Goal: Leave review/rating: Share an evaluation or opinion about a product, service, or content

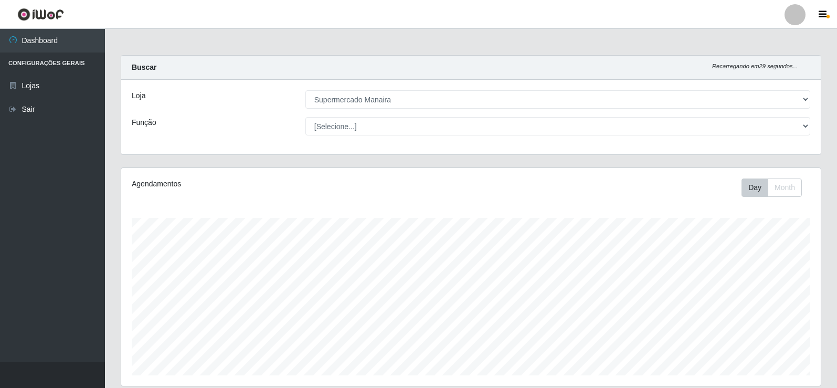
select select "443"
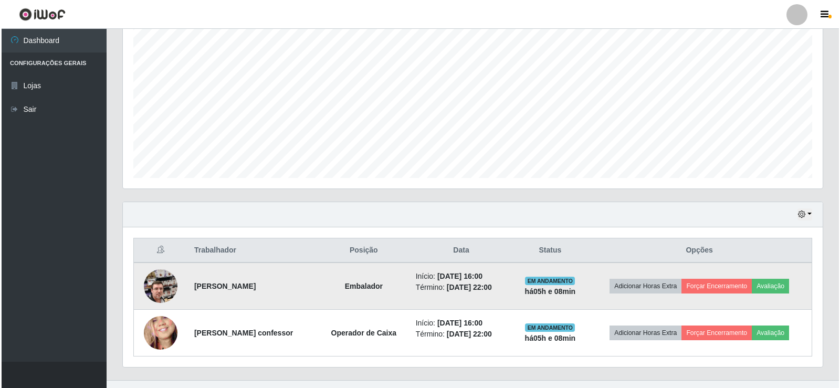
scroll to position [216, 0]
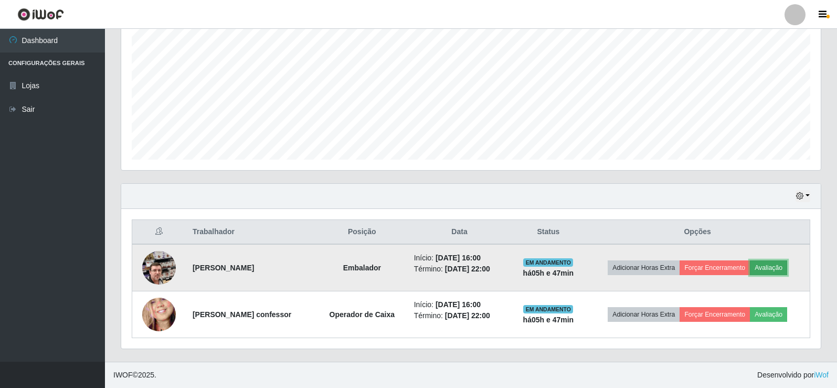
click at [783, 267] on button "Avaliação" at bounding box center [768, 267] width 37 height 15
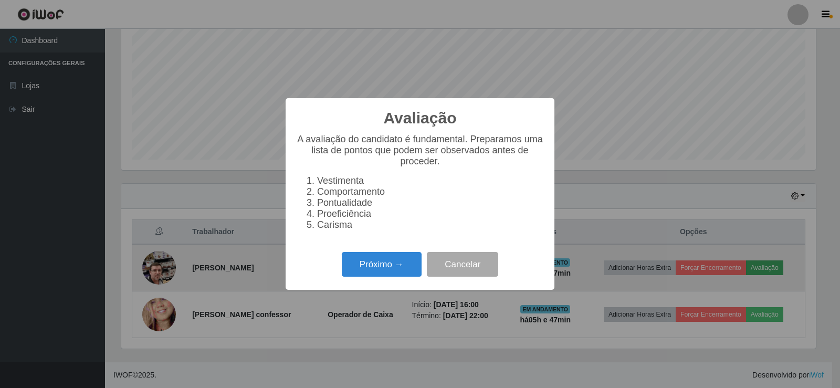
scroll to position [218, 694]
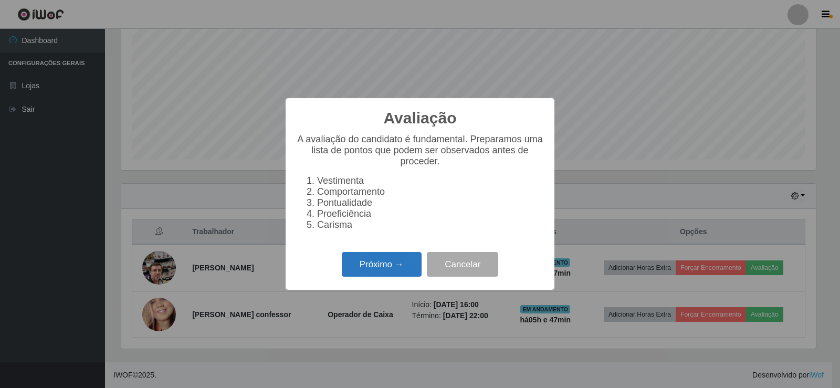
click at [403, 272] on button "Próximo →" at bounding box center [382, 264] width 80 height 25
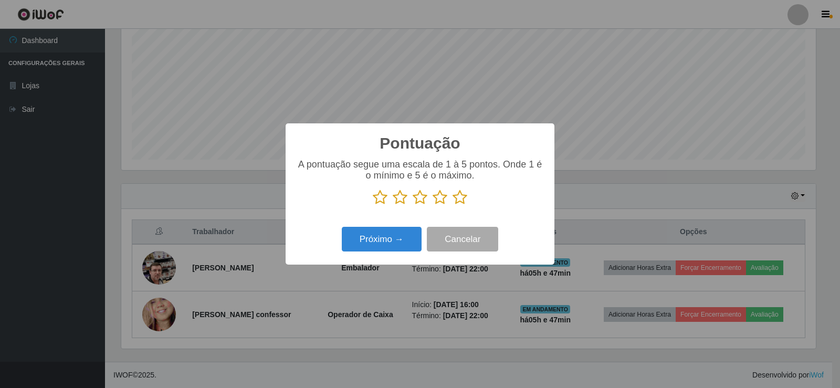
scroll to position [524693, 524217]
click at [458, 199] on icon at bounding box center [459, 197] width 15 height 16
click at [452, 205] on input "radio" at bounding box center [452, 205] width 0 height 0
click at [415, 245] on button "Próximo →" at bounding box center [382, 239] width 80 height 25
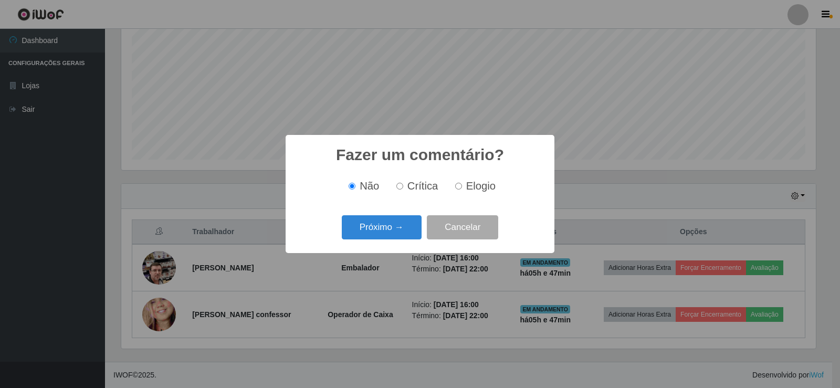
click at [459, 187] on input "Elogio" at bounding box center [458, 186] width 7 height 7
radio input "true"
click at [406, 227] on button "Próximo →" at bounding box center [382, 227] width 80 height 25
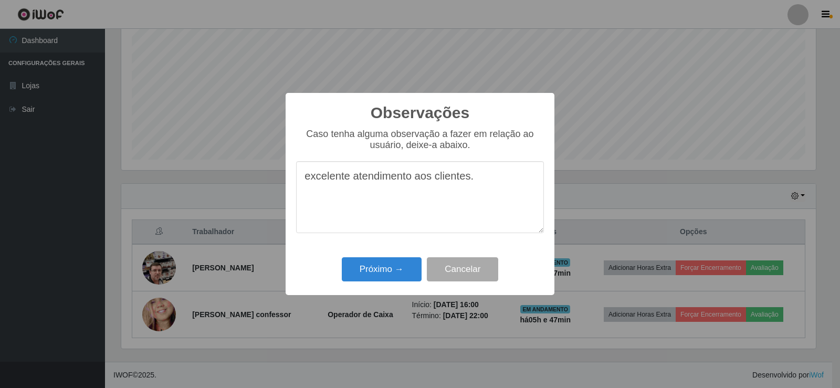
click at [311, 182] on textarea "excelente atendimento aos clientes." at bounding box center [420, 197] width 248 height 72
click at [476, 179] on textarea "Excelente atendimento aos clientes." at bounding box center [420, 197] width 248 height 72
drag, startPoint x: 302, startPoint y: 176, endPoint x: 367, endPoint y: 201, distance: 69.9
click at [367, 201] on textarea "Excelente atendimento aos clientes. Atendeu as expectativas." at bounding box center [420, 197] width 248 height 72
click at [379, 197] on textarea "Excelente atendimento aos clientes. Atendeu as expectativas." at bounding box center [420, 197] width 248 height 72
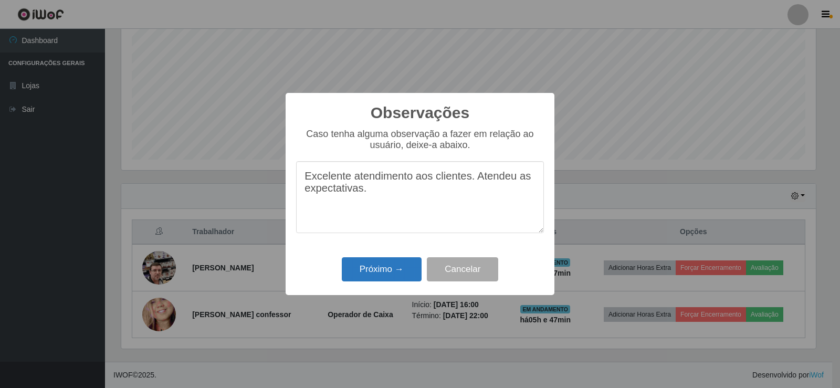
type textarea "Excelente atendimento aos clientes. Atendeu as expectativas."
click at [381, 270] on button "Próximo →" at bounding box center [382, 269] width 80 height 25
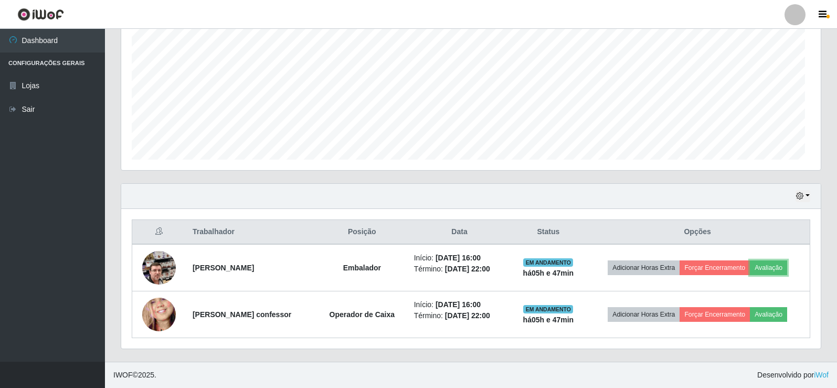
scroll to position [218, 700]
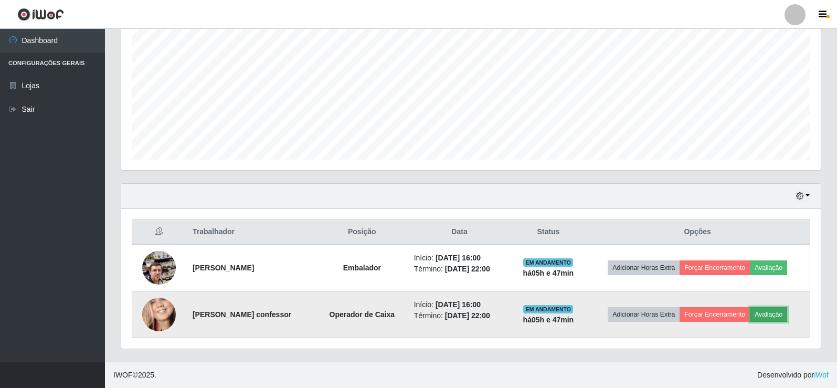
click at [782, 311] on button "Avaliação" at bounding box center [768, 314] width 37 height 15
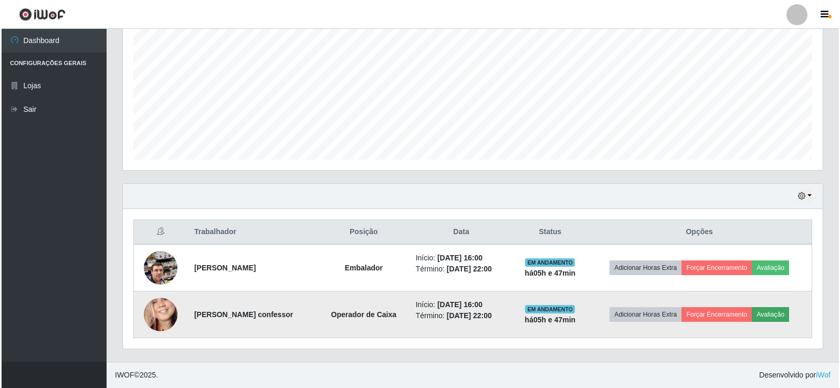
scroll to position [218, 694]
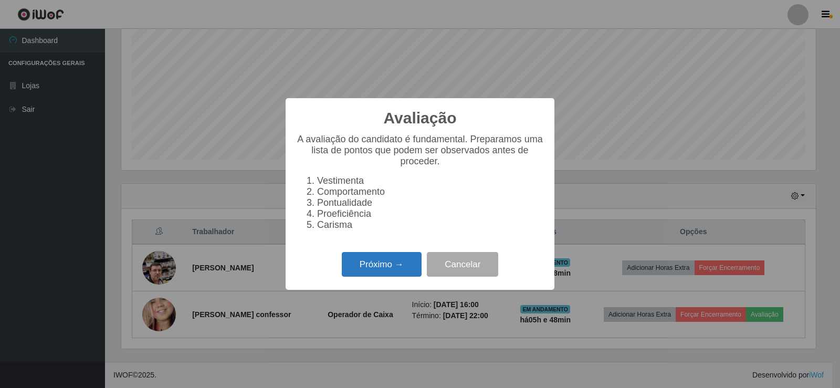
click at [398, 277] on button "Próximo →" at bounding box center [382, 264] width 80 height 25
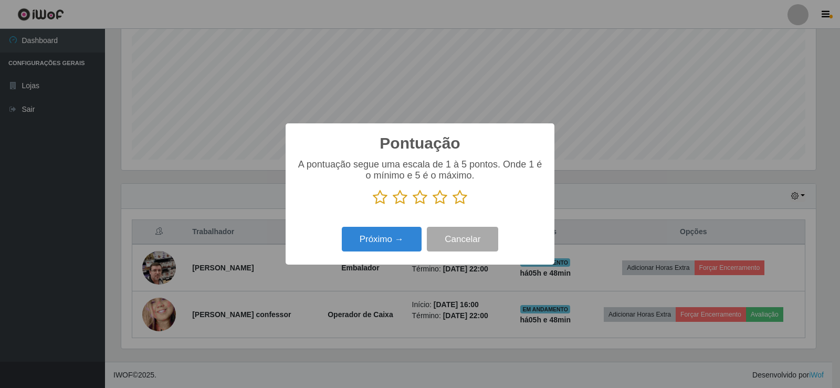
drag, startPoint x: 458, startPoint y: 197, endPoint x: 445, endPoint y: 215, distance: 21.7
click at [458, 198] on icon at bounding box center [459, 197] width 15 height 16
click at [452, 205] on input "radio" at bounding box center [452, 205] width 0 height 0
click at [397, 243] on button "Próximo →" at bounding box center [382, 239] width 80 height 25
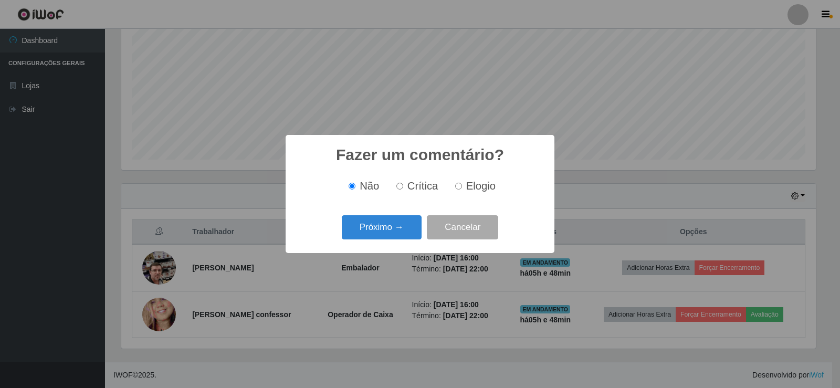
click at [458, 188] on input "Elogio" at bounding box center [458, 186] width 7 height 7
radio input "true"
click at [382, 230] on button "Próximo →" at bounding box center [382, 227] width 80 height 25
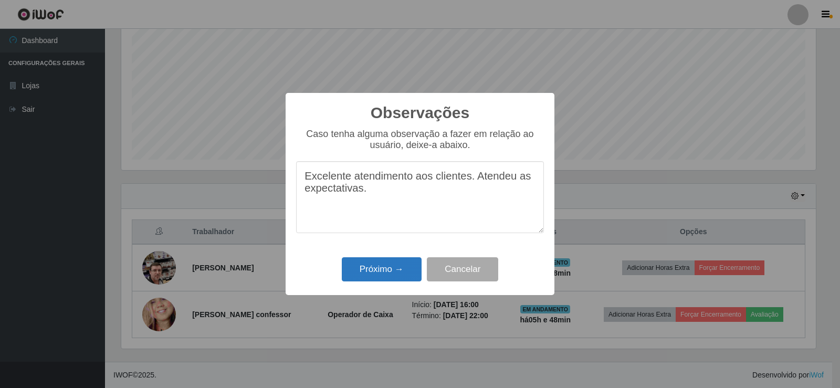
type textarea "Excelente atendimento aos clientes. Atendeu as expectativas."
click at [376, 276] on button "Próximo →" at bounding box center [382, 269] width 80 height 25
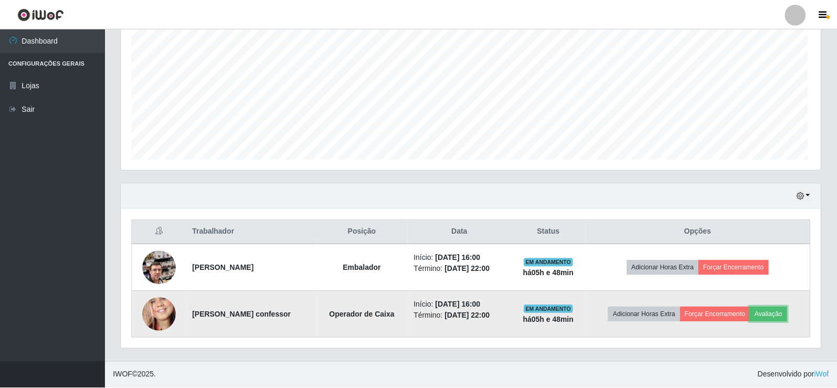
scroll to position [218, 700]
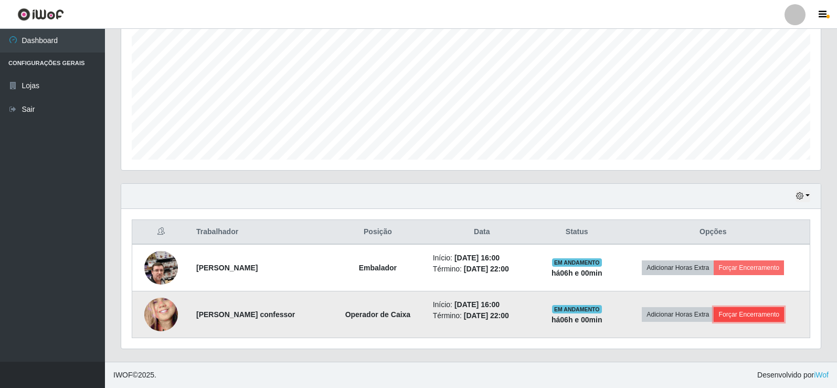
click at [766, 314] on button "Forçar Encerramento" at bounding box center [749, 314] width 70 height 15
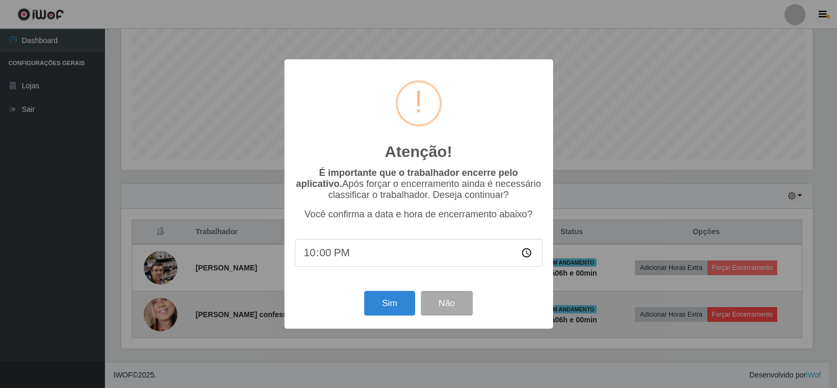
scroll to position [218, 694]
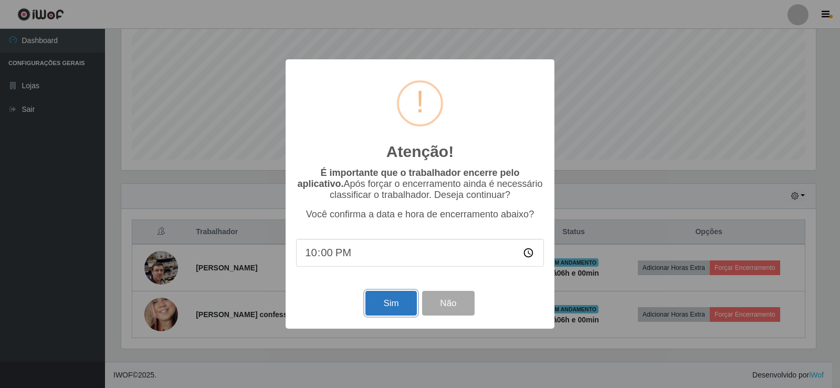
click at [406, 306] on button "Sim" at bounding box center [390, 303] width 51 height 25
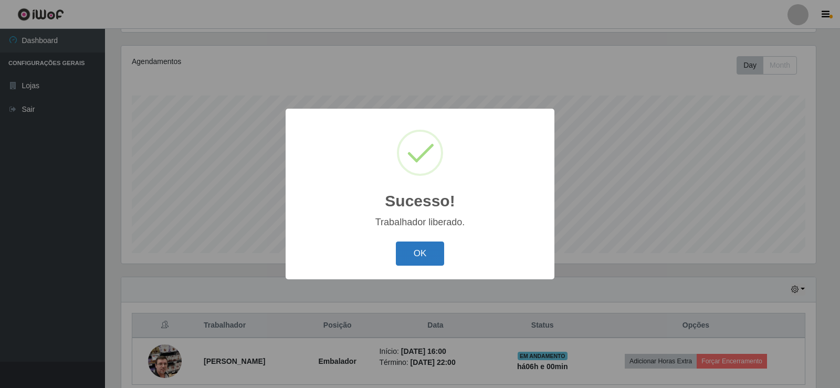
click at [435, 262] on button "OK" at bounding box center [420, 253] width 49 height 25
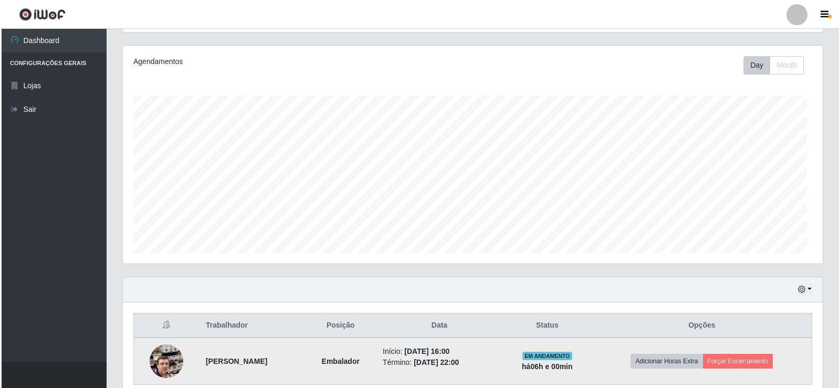
scroll to position [218, 700]
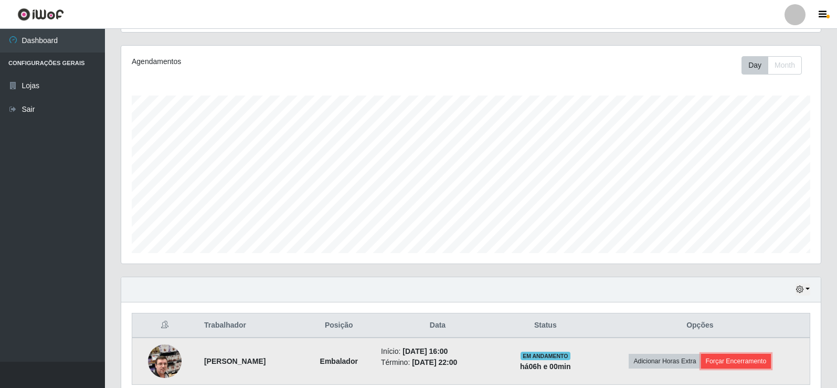
click at [742, 366] on button "Forçar Encerramento" at bounding box center [736, 361] width 70 height 15
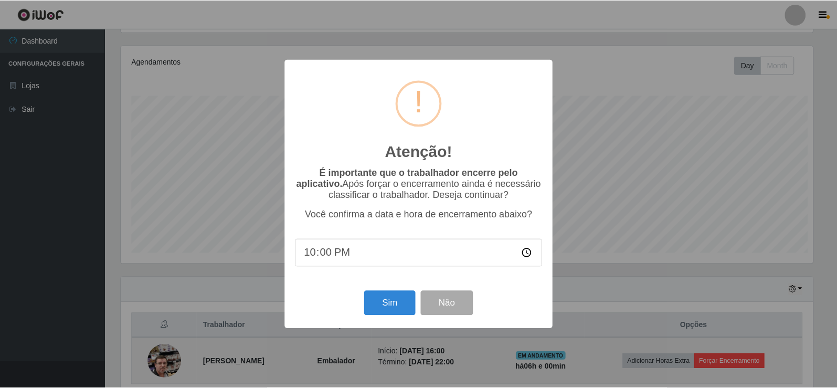
scroll to position [218, 694]
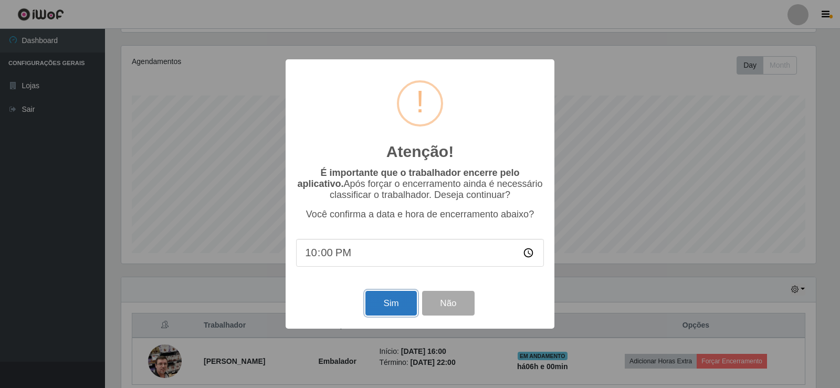
click at [407, 303] on button "Sim" at bounding box center [390, 303] width 51 height 25
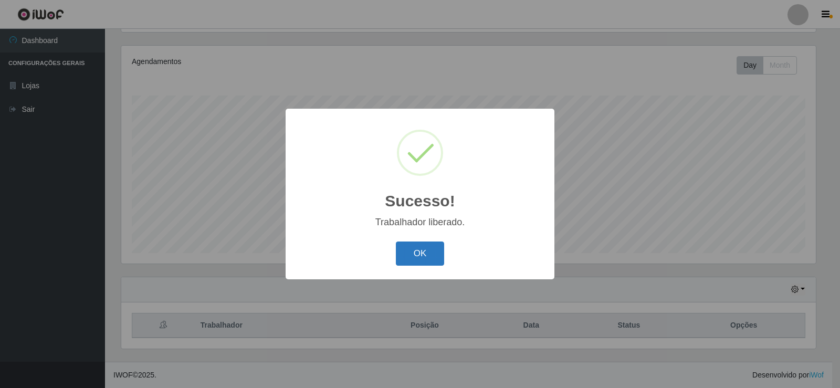
click at [424, 260] on button "OK" at bounding box center [420, 253] width 49 height 25
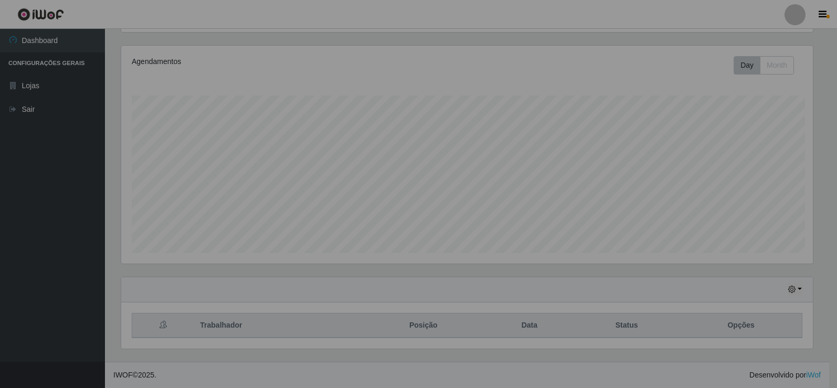
scroll to position [218, 700]
